Goal: Information Seeking & Learning: Learn about a topic

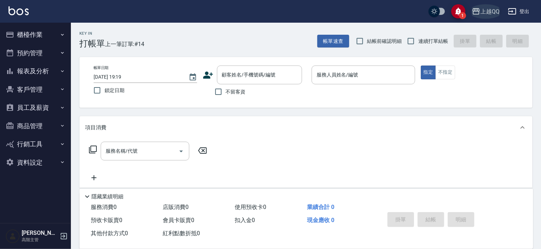
click at [489, 11] on div "上越QQ" at bounding box center [490, 11] width 19 height 9
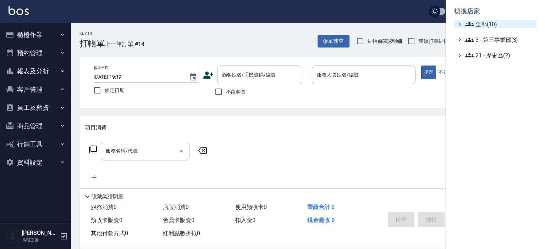
click at [484, 20] on span "全部(10)" at bounding box center [499, 24] width 68 height 9
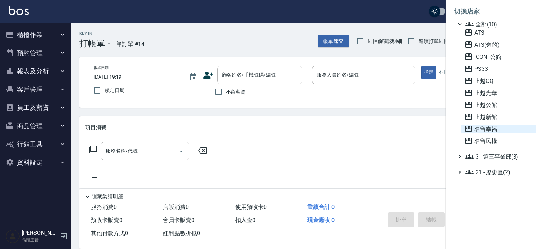
click at [484, 129] on span "名留幸福" at bounding box center [499, 129] width 70 height 9
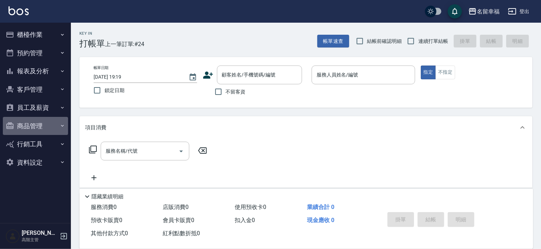
click at [27, 127] on button "商品管理" at bounding box center [35, 126] width 65 height 18
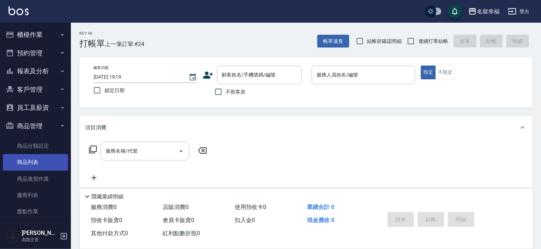
click at [25, 159] on link "商品列表" at bounding box center [35, 162] width 65 height 16
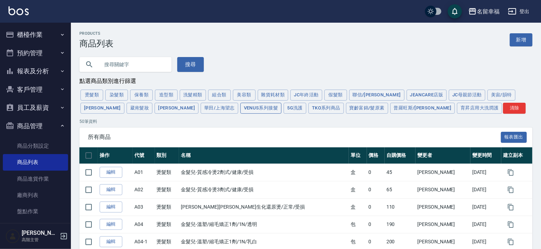
click at [240, 108] on button "Venus系列接髮" at bounding box center [260, 108] width 41 height 11
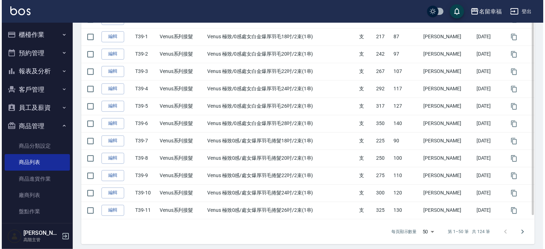
scroll to position [814, 0]
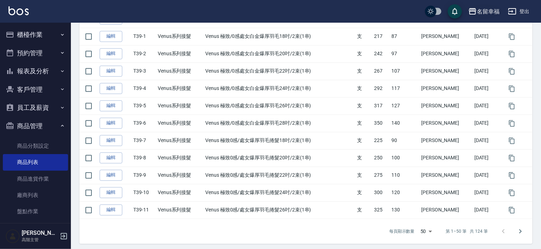
click at [483, 15] on div "名留幸福" at bounding box center [488, 11] width 23 height 9
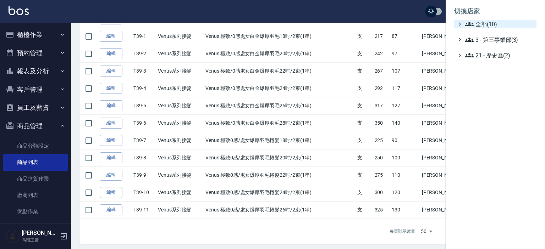
click at [479, 22] on span "全部(10)" at bounding box center [499, 24] width 68 height 9
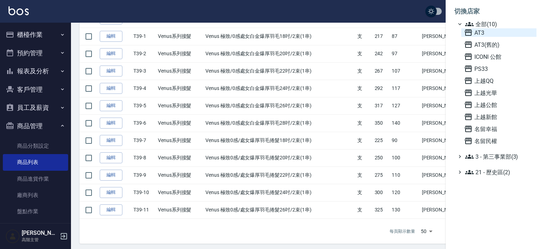
click at [482, 33] on span "AT3" at bounding box center [499, 32] width 70 height 9
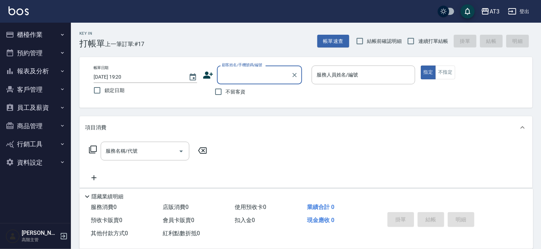
click at [34, 124] on button "商品管理" at bounding box center [35, 126] width 65 height 18
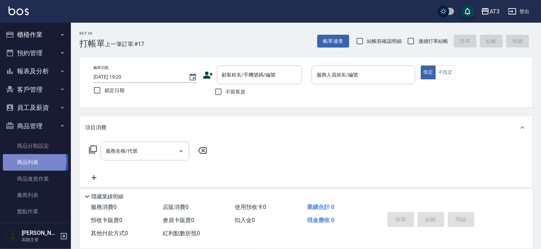
click at [28, 161] on link "商品列表" at bounding box center [35, 162] width 65 height 16
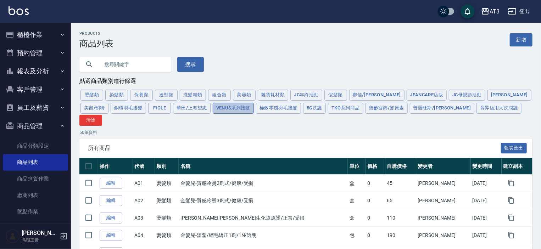
click at [213, 110] on button "Venus系列接髮" at bounding box center [233, 108] width 41 height 11
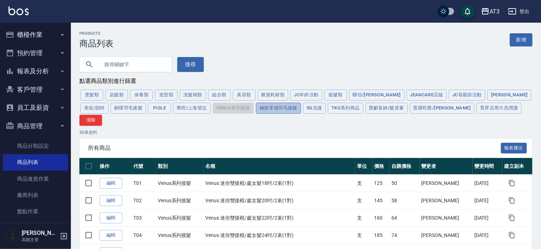
click at [256, 111] on button "極致零感羽毛接髮" at bounding box center [278, 108] width 45 height 11
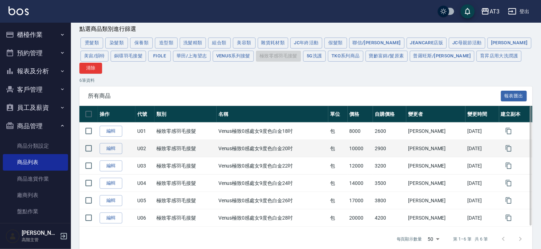
scroll to position [52, 0]
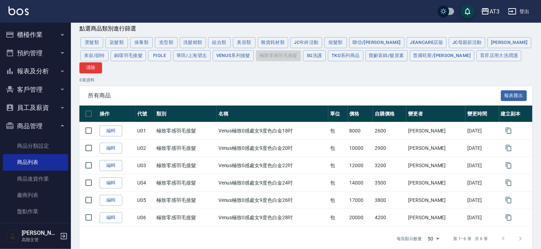
click at [111, 59] on button "銅環羽毛接髮" at bounding box center [128, 55] width 35 height 11
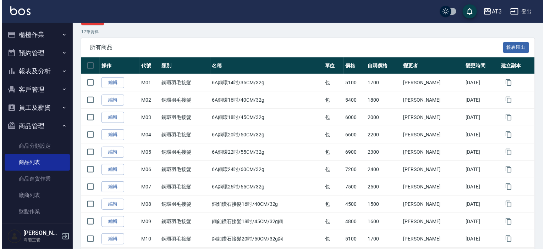
scroll to position [0, 0]
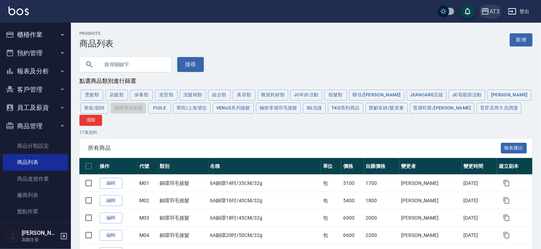
click at [481, 14] on button "AT3" at bounding box center [490, 11] width 24 height 15
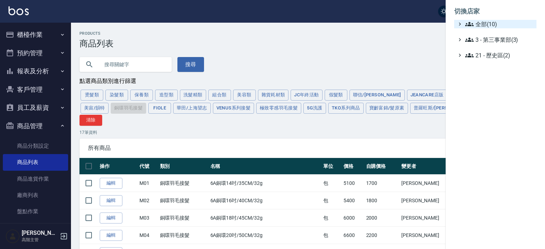
click at [479, 26] on span "全部(10)" at bounding box center [499, 24] width 68 height 9
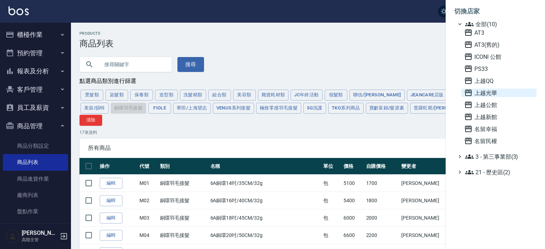
click at [483, 92] on span "上越光華" at bounding box center [499, 93] width 70 height 9
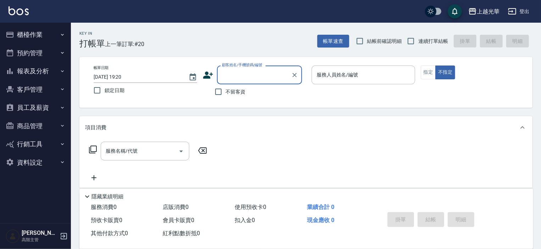
click at [32, 122] on button "商品管理" at bounding box center [35, 126] width 65 height 18
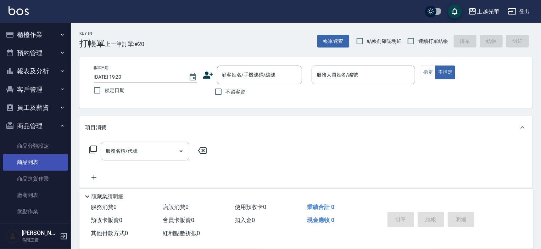
click at [27, 158] on link "商品列表" at bounding box center [35, 162] width 65 height 16
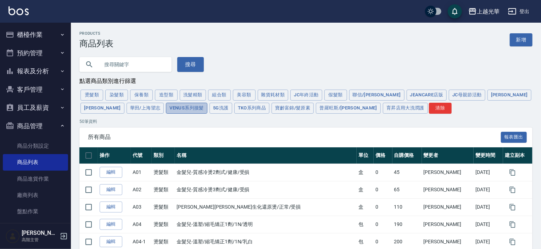
click at [166, 110] on button "Venus系列接髮" at bounding box center [186, 108] width 41 height 11
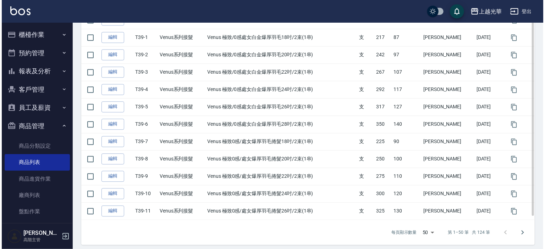
scroll to position [814, 0]
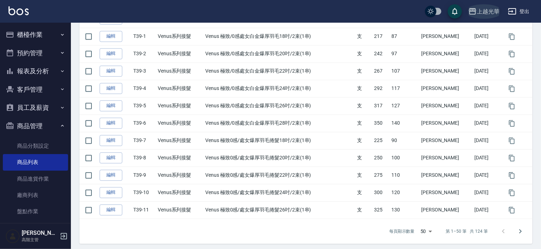
click at [487, 13] on div "上越光華" at bounding box center [488, 11] width 23 height 9
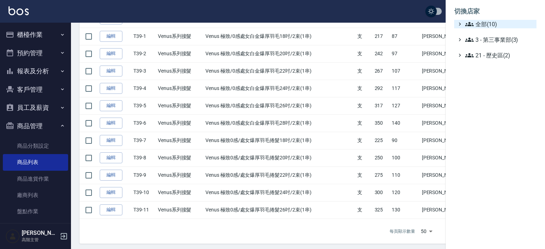
click at [486, 22] on span "全部(10)" at bounding box center [499, 24] width 68 height 9
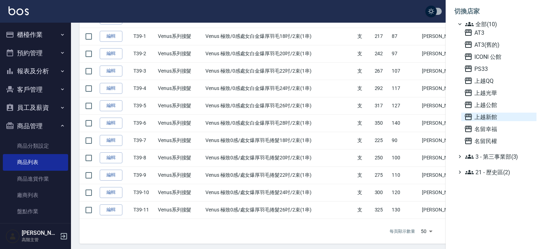
click at [487, 117] on span "上越新館" at bounding box center [499, 117] width 70 height 9
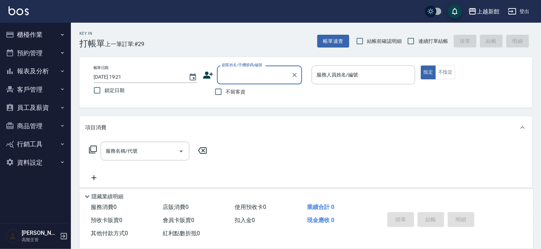
click at [35, 164] on button "資料設定" at bounding box center [35, 163] width 65 height 18
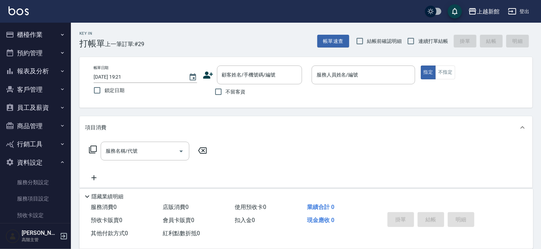
drag, startPoint x: 28, startPoint y: 125, endPoint x: 24, endPoint y: 132, distance: 8.0
click at [28, 125] on button "商品管理" at bounding box center [35, 126] width 65 height 18
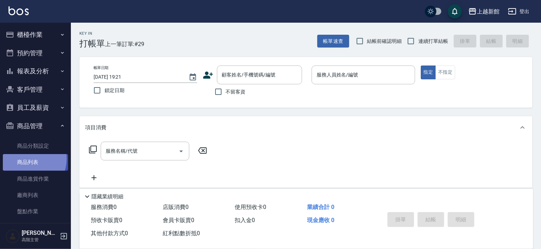
drag, startPoint x: 25, startPoint y: 159, endPoint x: 41, endPoint y: 156, distance: 16.6
click at [25, 158] on link "商品列表" at bounding box center [35, 162] width 65 height 16
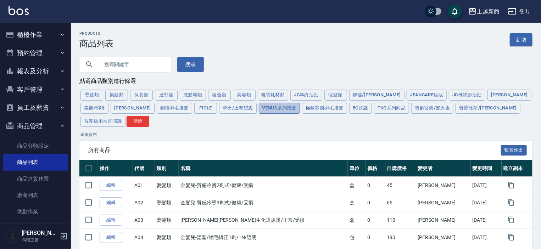
click at [259, 109] on button "Venus系列接髮" at bounding box center [279, 108] width 41 height 11
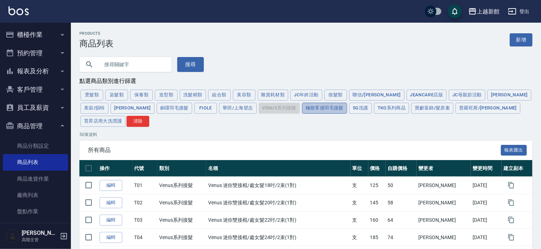
click at [302, 112] on button "極致零感羽毛接髮" at bounding box center [324, 108] width 45 height 11
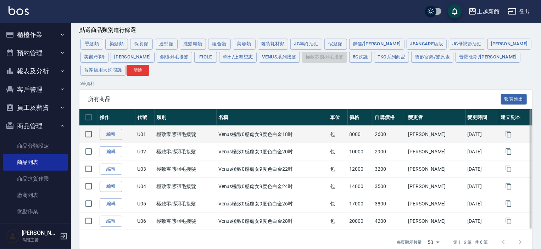
scroll to position [52, 0]
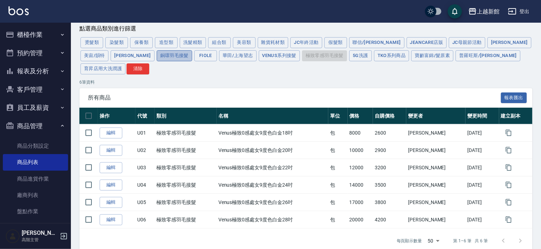
click at [157, 57] on button "銅環羽毛接髮" at bounding box center [174, 55] width 35 height 11
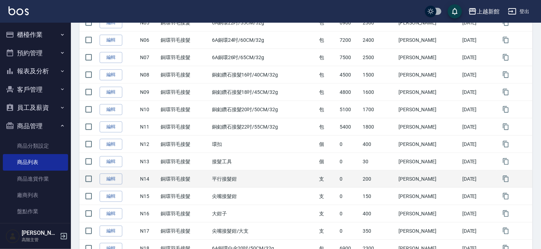
scroll to position [260, 0]
